Goal: Task Accomplishment & Management: Manage account settings

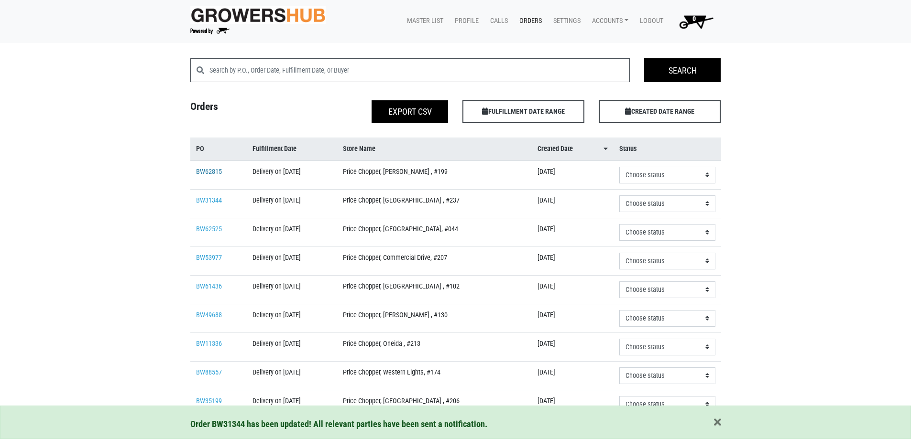
click at [209, 170] on link "BW62815" at bounding box center [209, 172] width 26 height 8
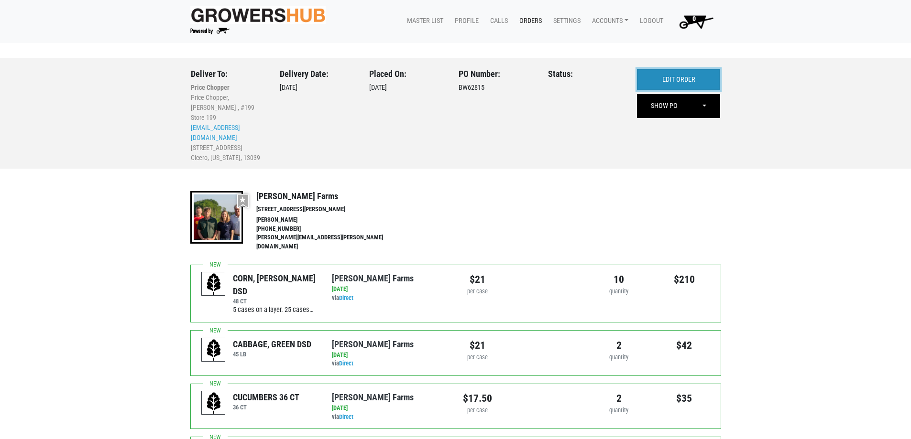
click at [659, 82] on link "EDIT ORDER" at bounding box center [678, 80] width 83 height 22
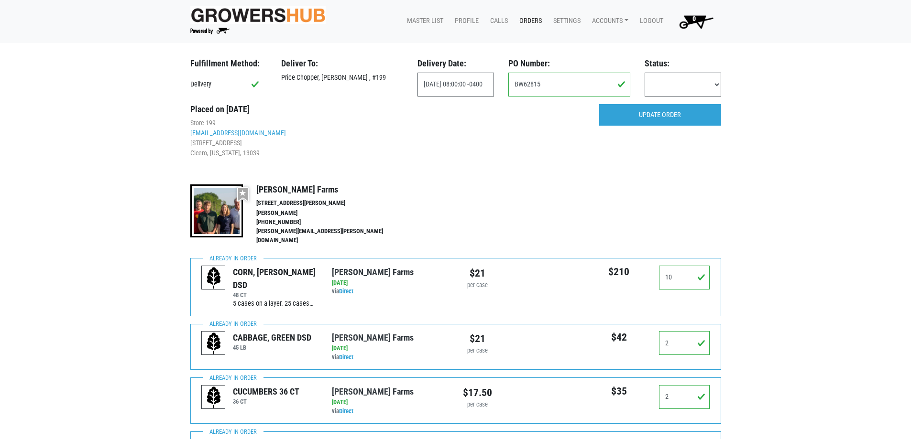
click at [525, 23] on link "Orders" at bounding box center [529, 21] width 34 height 18
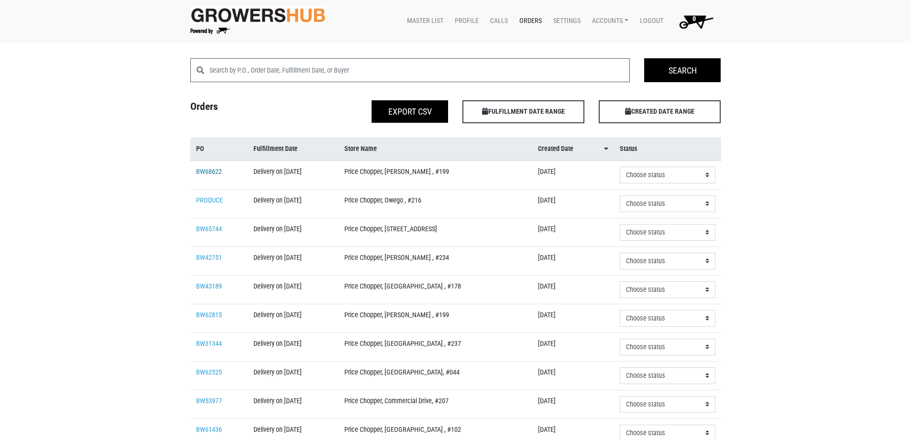
click at [221, 170] on link "BW68622" at bounding box center [209, 172] width 26 height 8
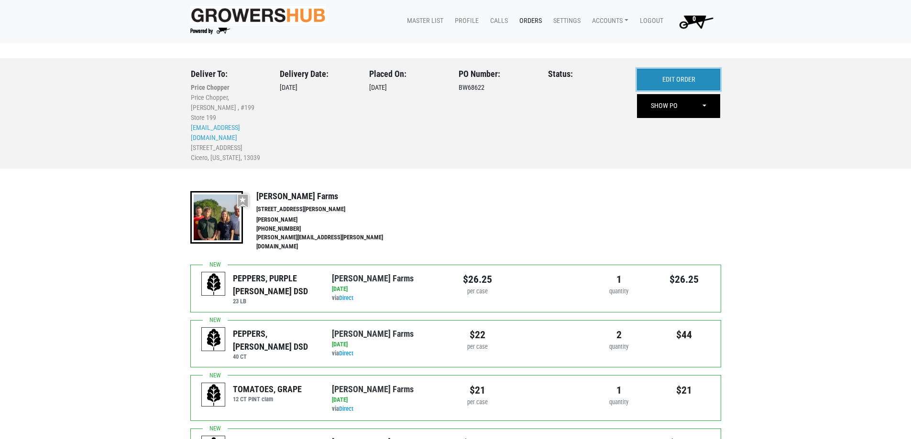
click at [699, 83] on link "EDIT ORDER" at bounding box center [678, 80] width 83 height 22
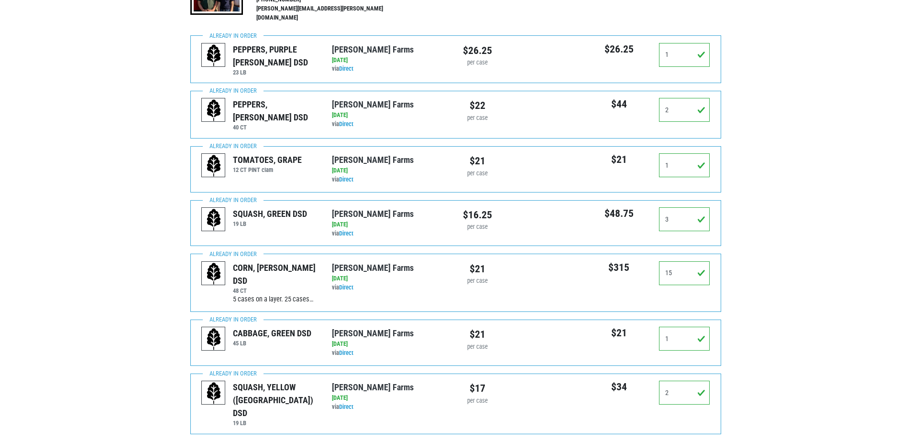
scroll to position [239, 0]
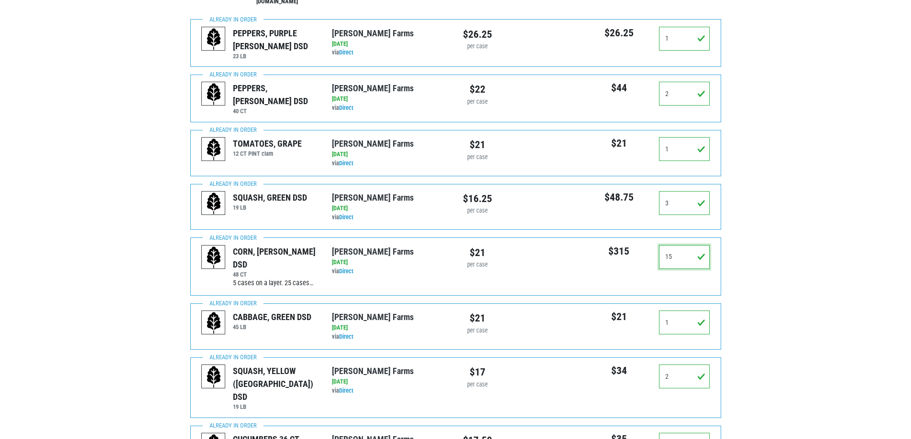
click at [682, 247] on input "15" at bounding box center [684, 257] width 51 height 24
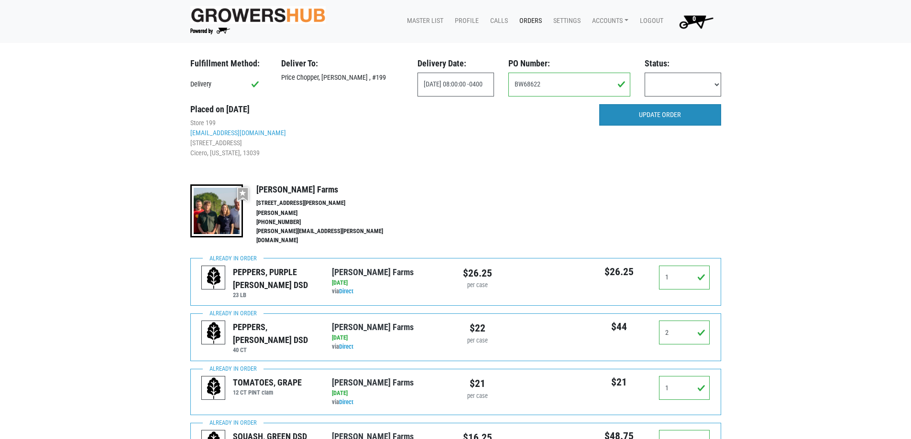
type input "4"
click at [655, 123] on input "UPDATE ORDER" at bounding box center [660, 115] width 122 height 22
